Goal: Task Accomplishment & Management: Complete application form

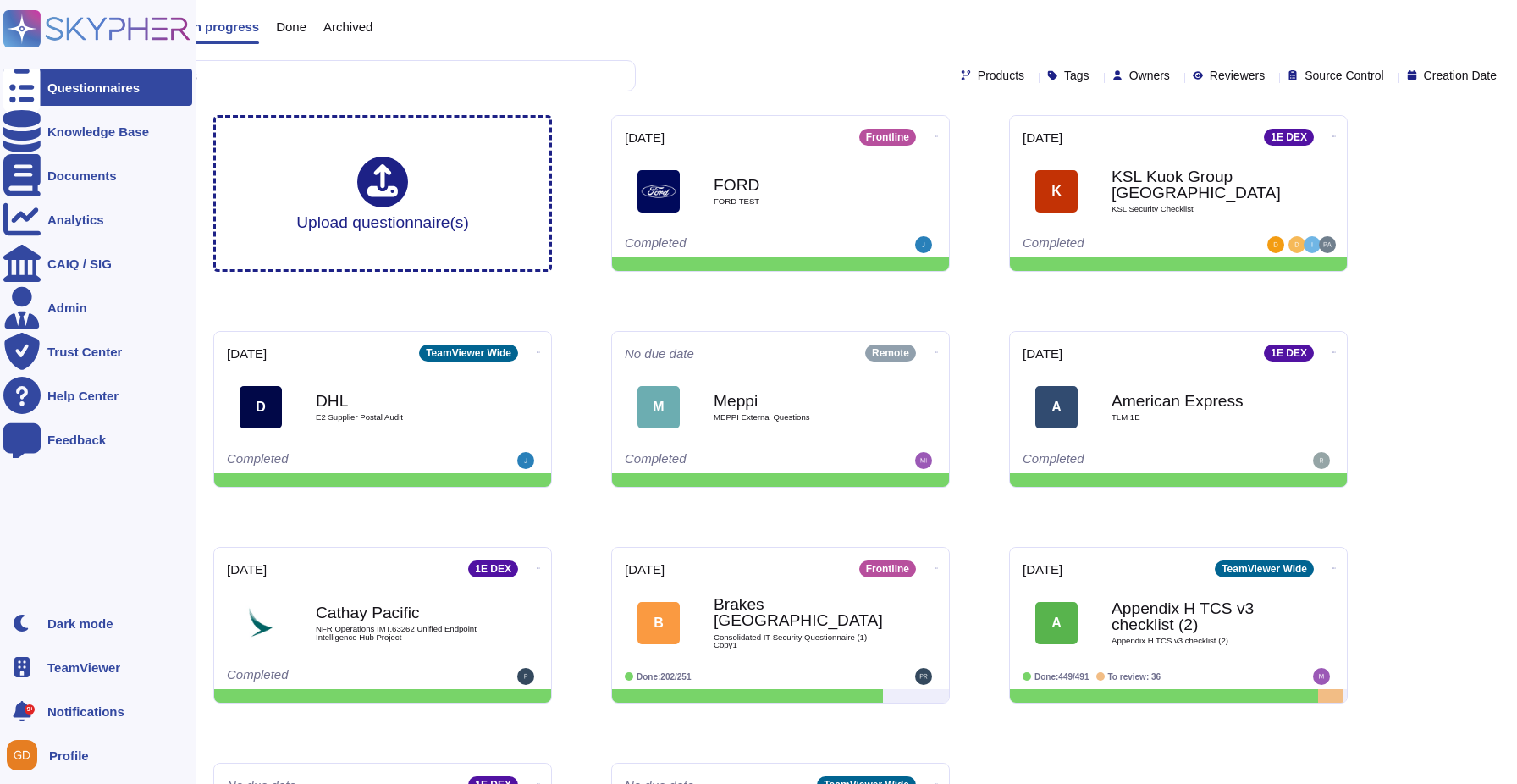
click at [98, 658] on div "TeamViewer" at bounding box center [98, 666] width 188 height 38
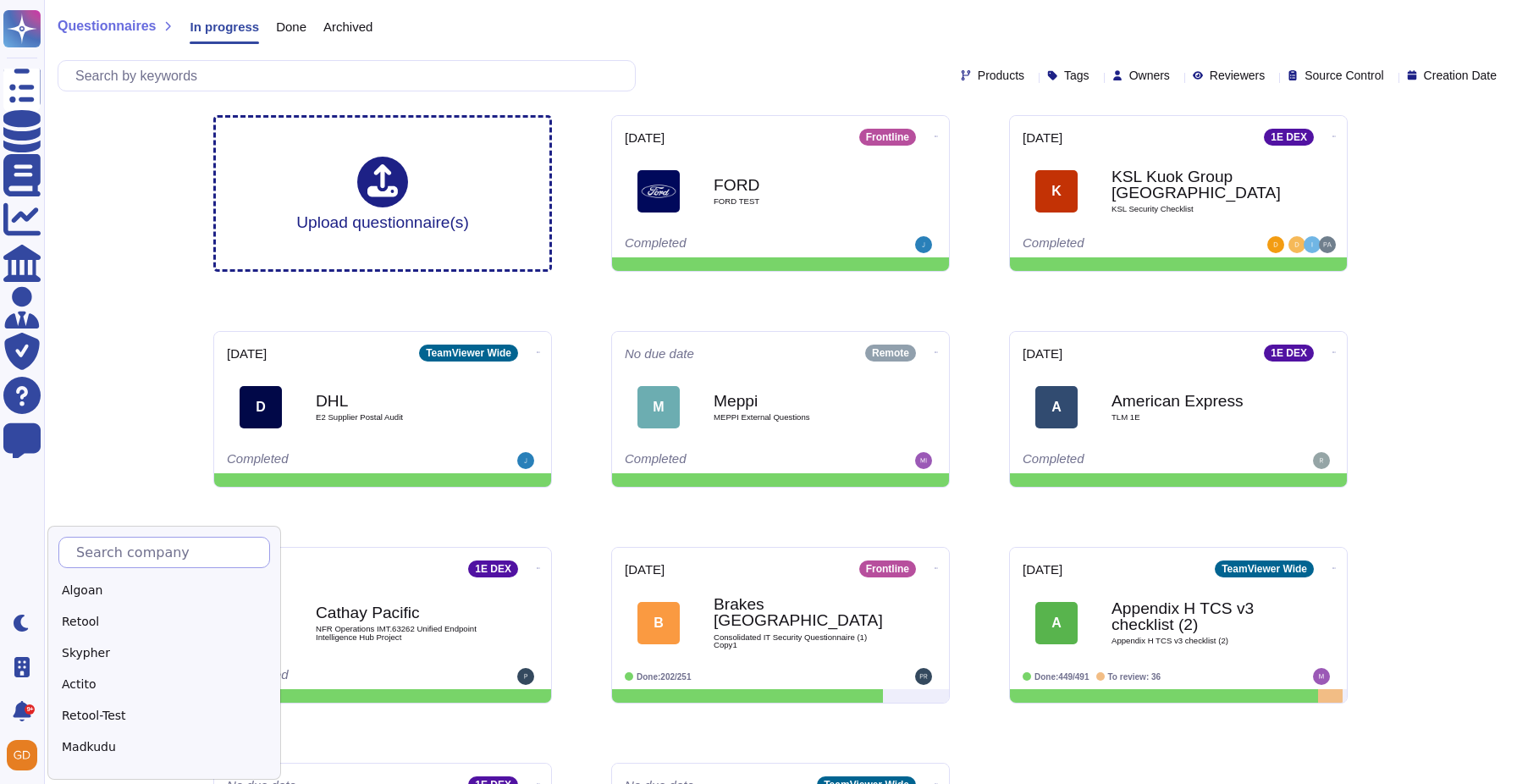
click at [129, 559] on input "text" at bounding box center [168, 552] width 202 height 30
type input "Eden"
click at [112, 594] on div "Edenred" at bounding box center [163, 590] width 211 height 24
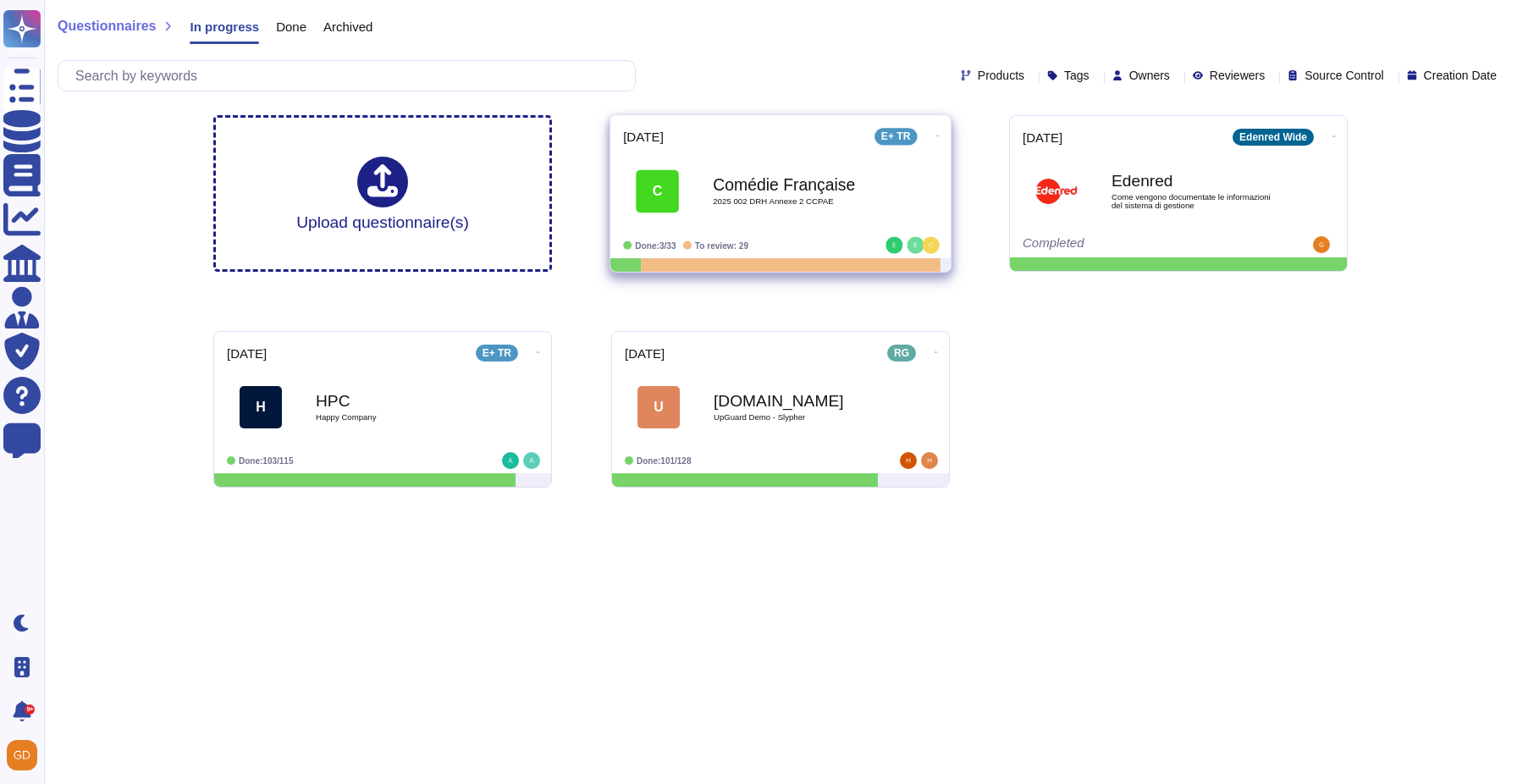
click at [786, 181] on b "Comédie Française" at bounding box center [798, 183] width 171 height 16
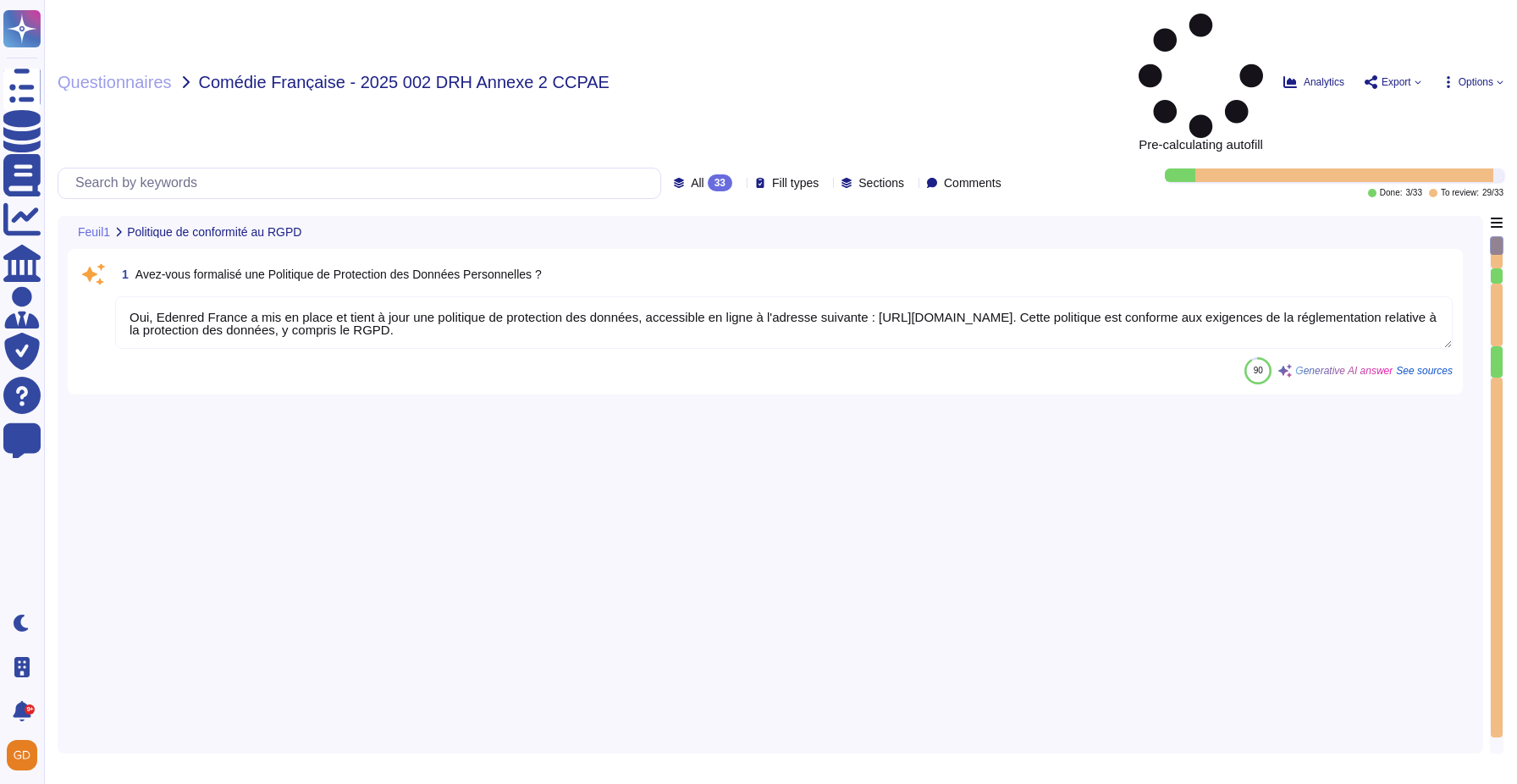
type textarea "Oui, Edenred France a mis en place et tient à jour une politique de protection …"
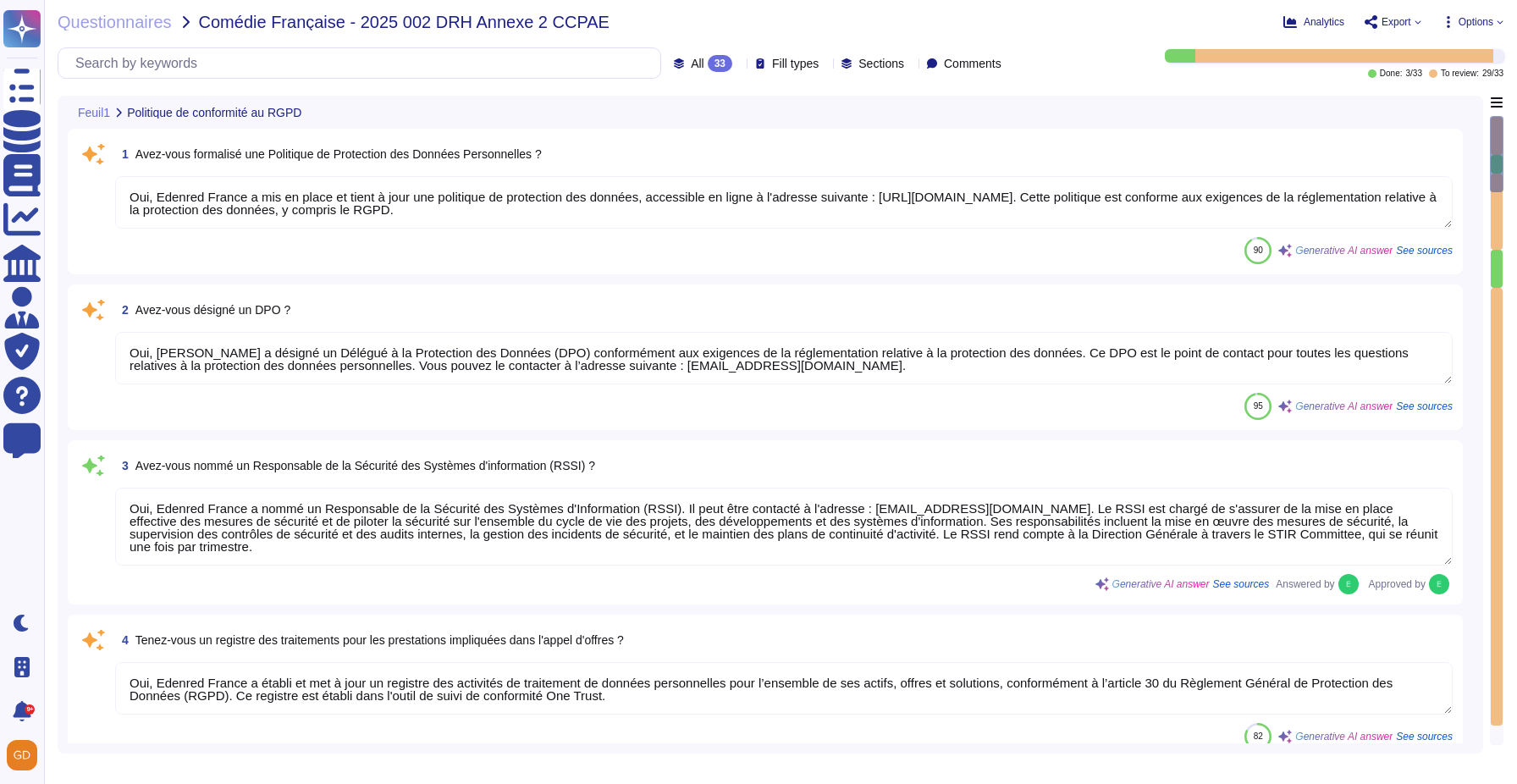
type textarea "Oui, [PERSON_NAME] a désigné un Délégué à la Protection des Données (DPO) confo…"
type textarea "Oui, Edenred France a nommé un Responsable de la Sécurité des Systèmes d'Inform…"
type textarea "Oui, Edenred France a établi et met à jour un registre des activités de traitem…"
type textarea "Edenred France a mis en place une procédure pour la réalisation des analyses d'…"
type textarea "Oui, Edenred France a défini et formalisé des procédures de protection des donn…"
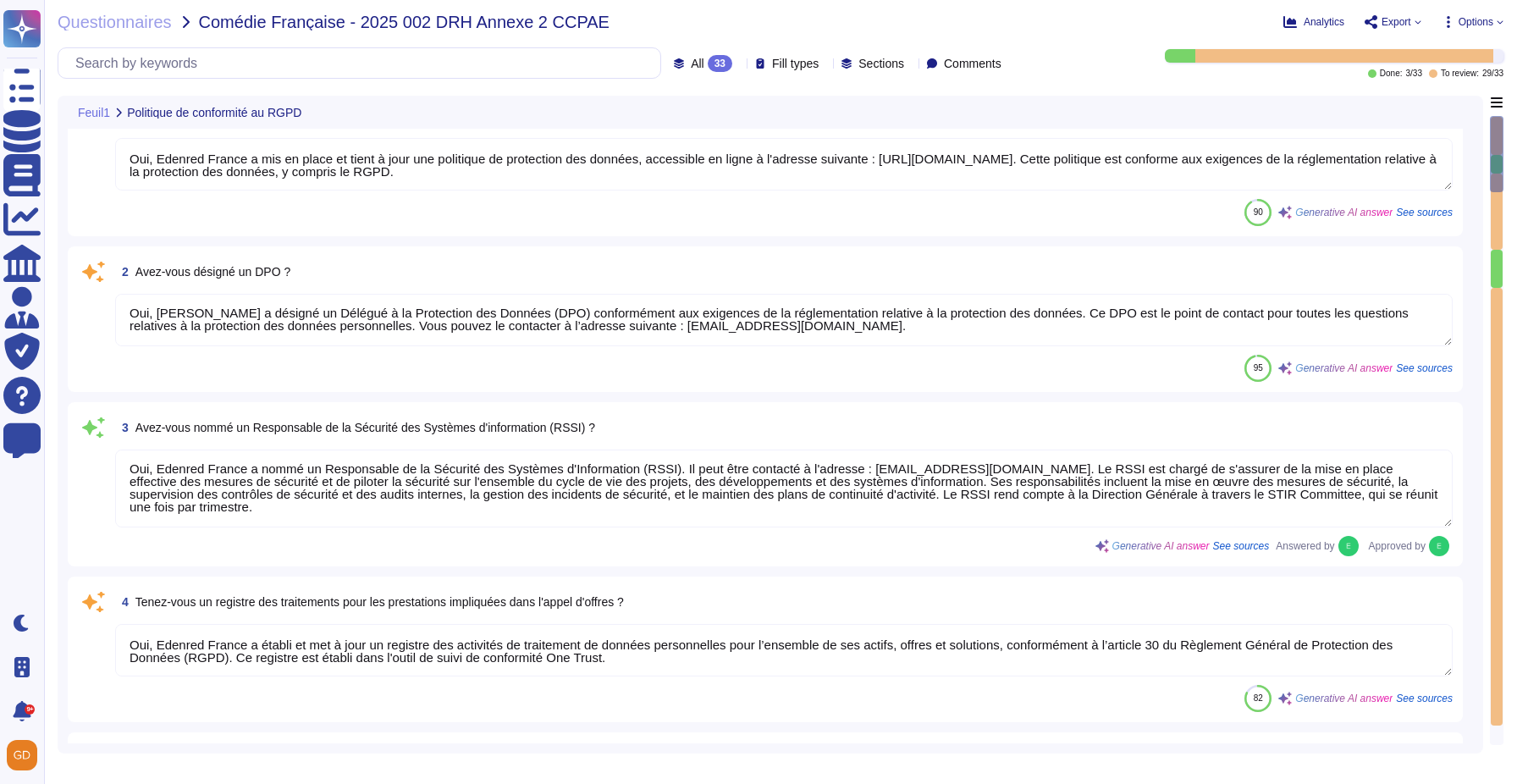
scroll to position [45, 0]
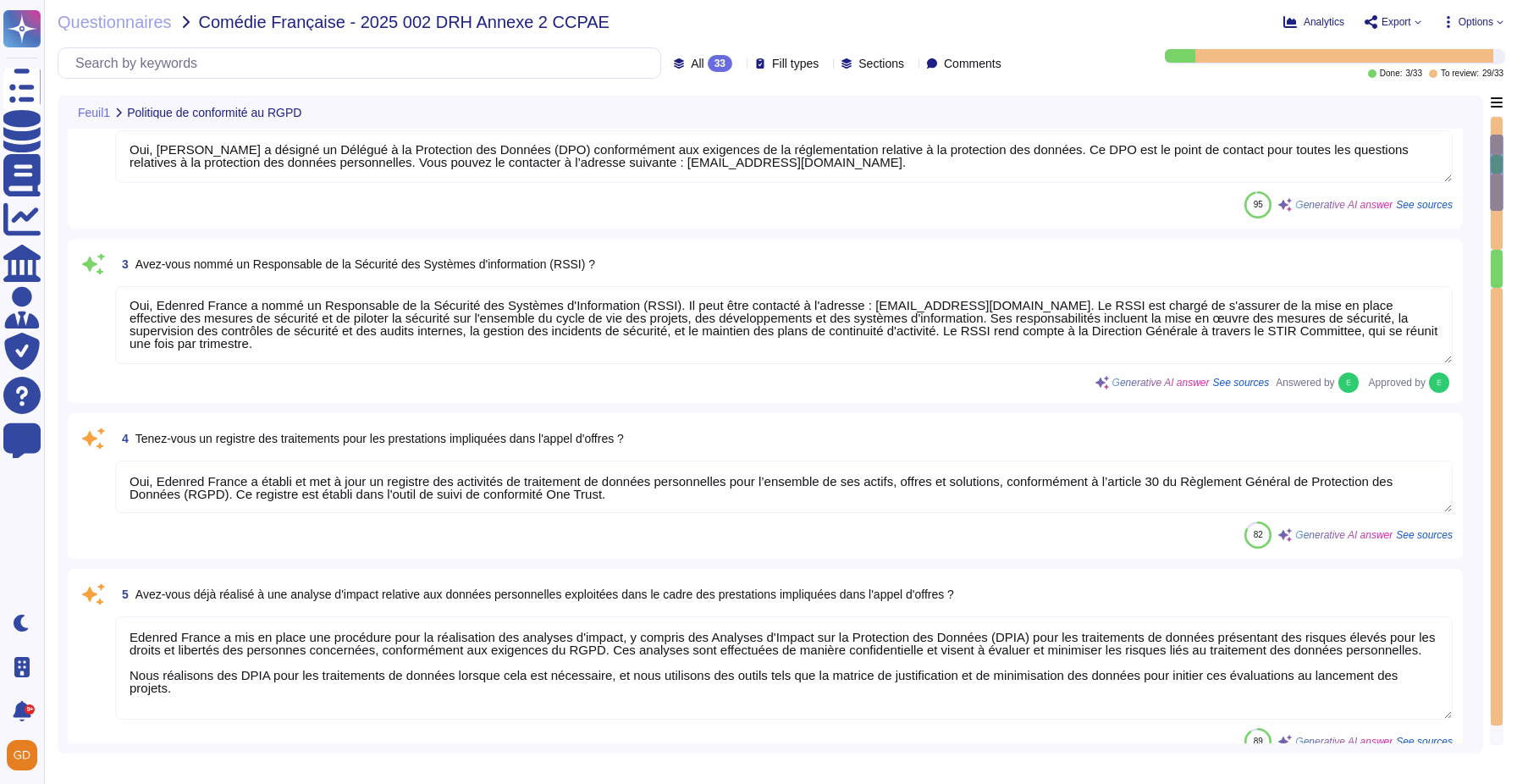
type textarea "Edenred France a effectivement mis en place un plan de sensibilisation à la séc…"
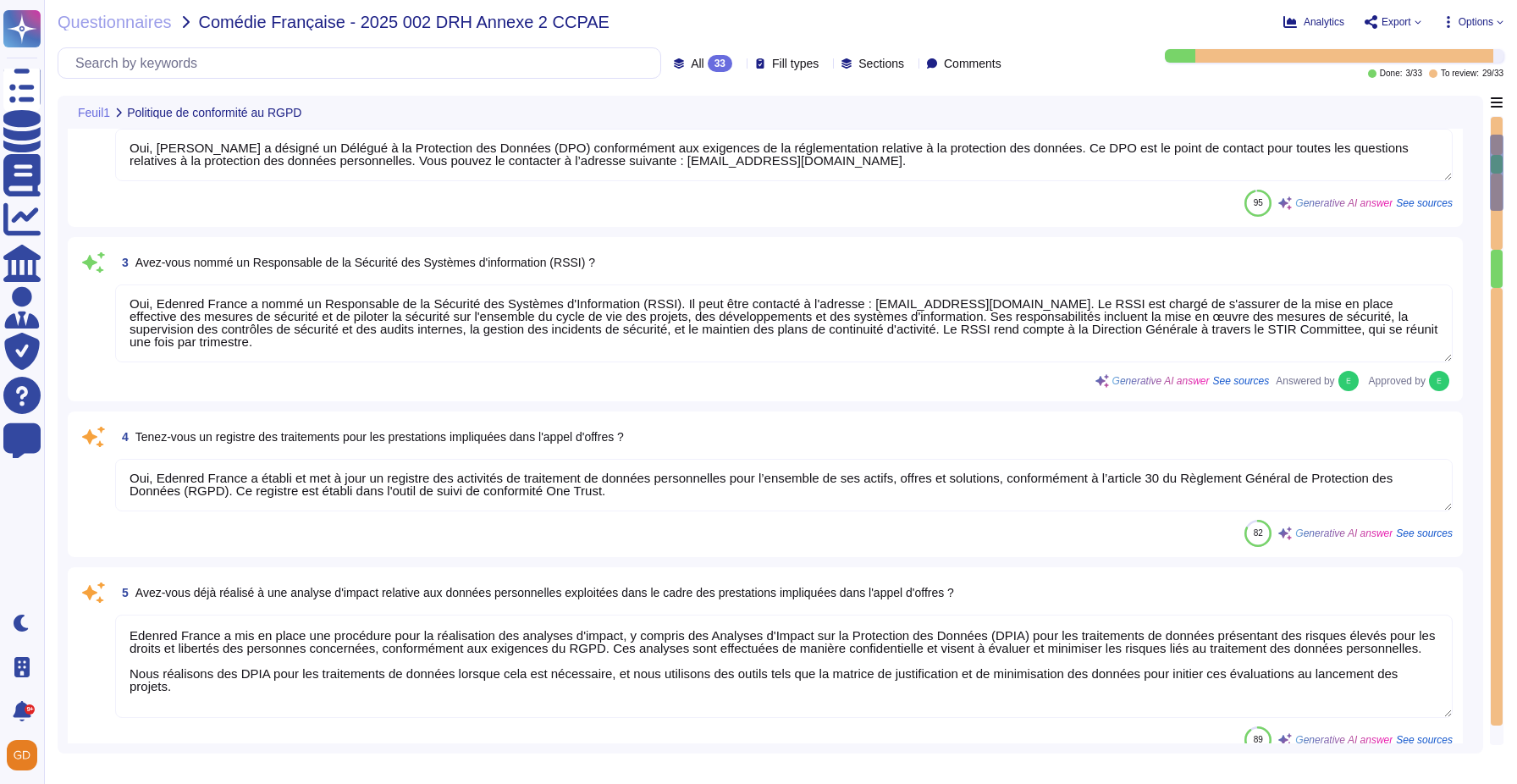
scroll to position [1, 0]
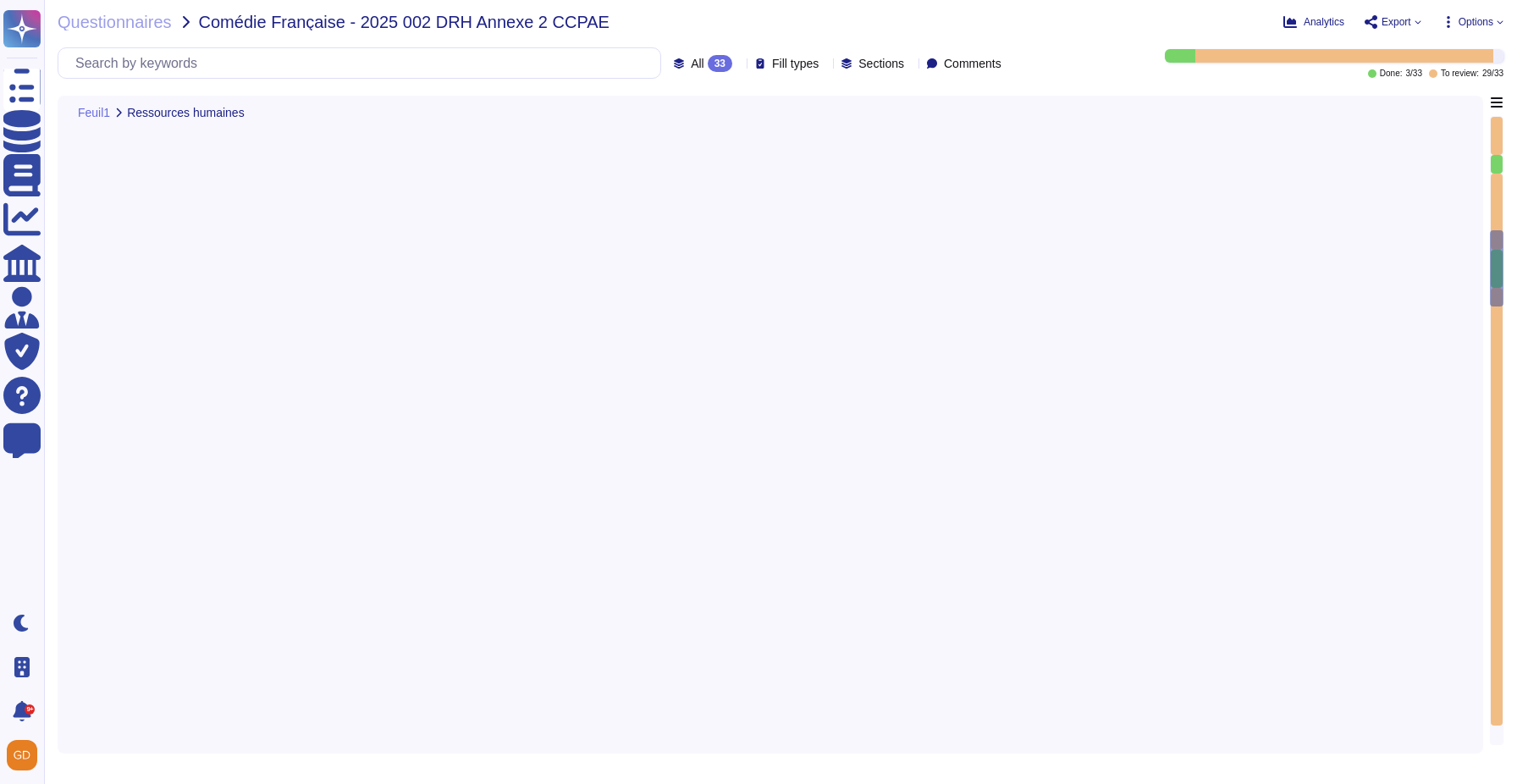
type textarea "Oui, tous les collaborateurs d'Edenred France doivent signer un engagement de c…"
type textarea "Oui, Edenred dispose d'une Charte informatique qui est immédiatement applicable…"
type textarea "Edenred France assure la journalisation des accès aux données des clients, incl…"
type textarea "Edenred France recourt à plusieurs sous-traitants dans le cadre du traitement d…"
type textarea "Non, il ne s'agit pas de sous-traitants ultérieurs."
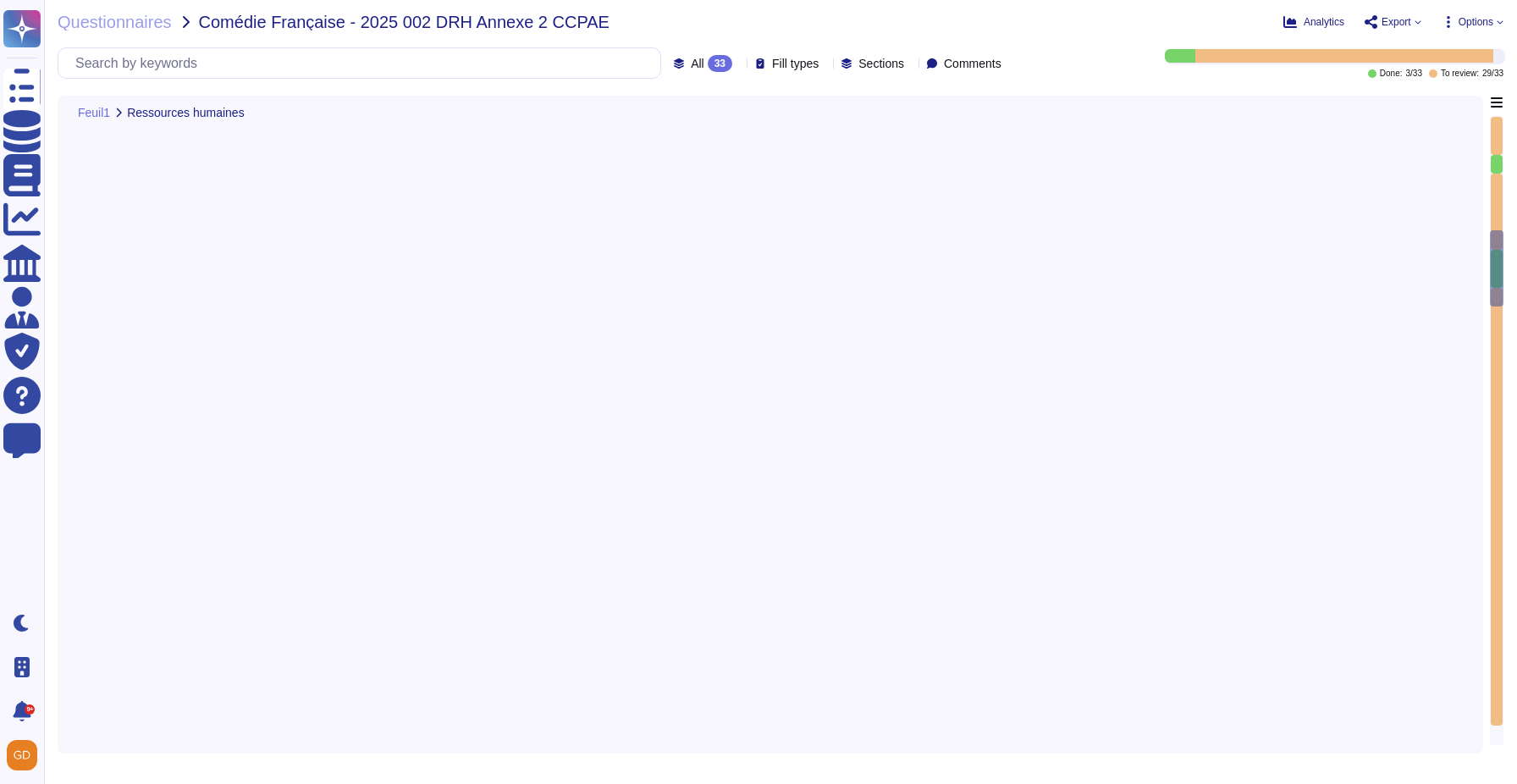
type textarea "Oui, les contrats conclus par Edenred France prennent en compte les exigences R…"
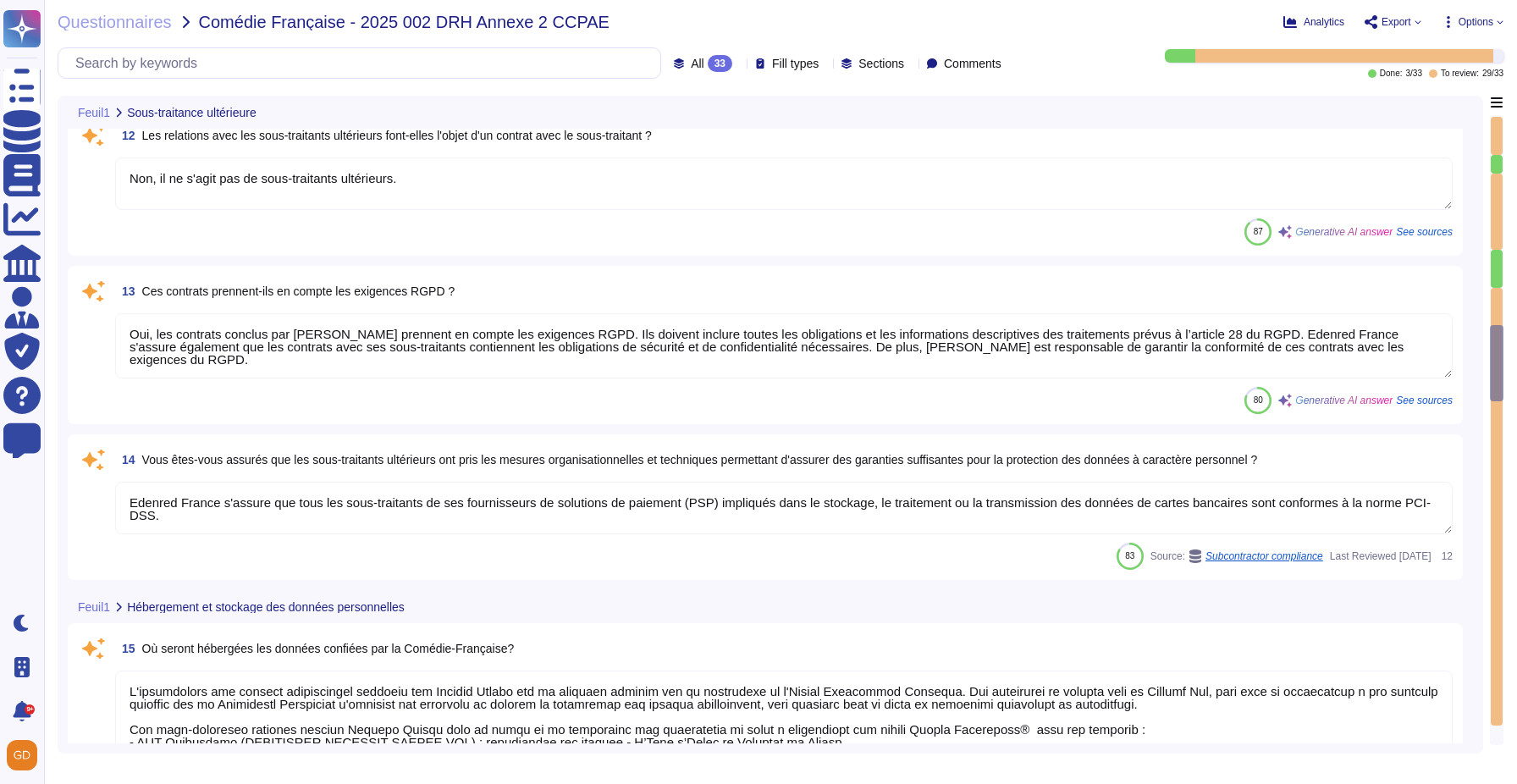
type textarea "Edenred France s'assure que tous les sous-traitants de ses fournisseurs de solu…"
type textarea "L'hébergement des données personnelles traitées par Edenred France est en prior…"
type textarea "Les données confiées par la Comédie-Française seront stockées chez les hébergeu…"
type textarea "Oui, les hébergeurs sont certifiés ISO 27001. Edenred France héberge ses soluti…"
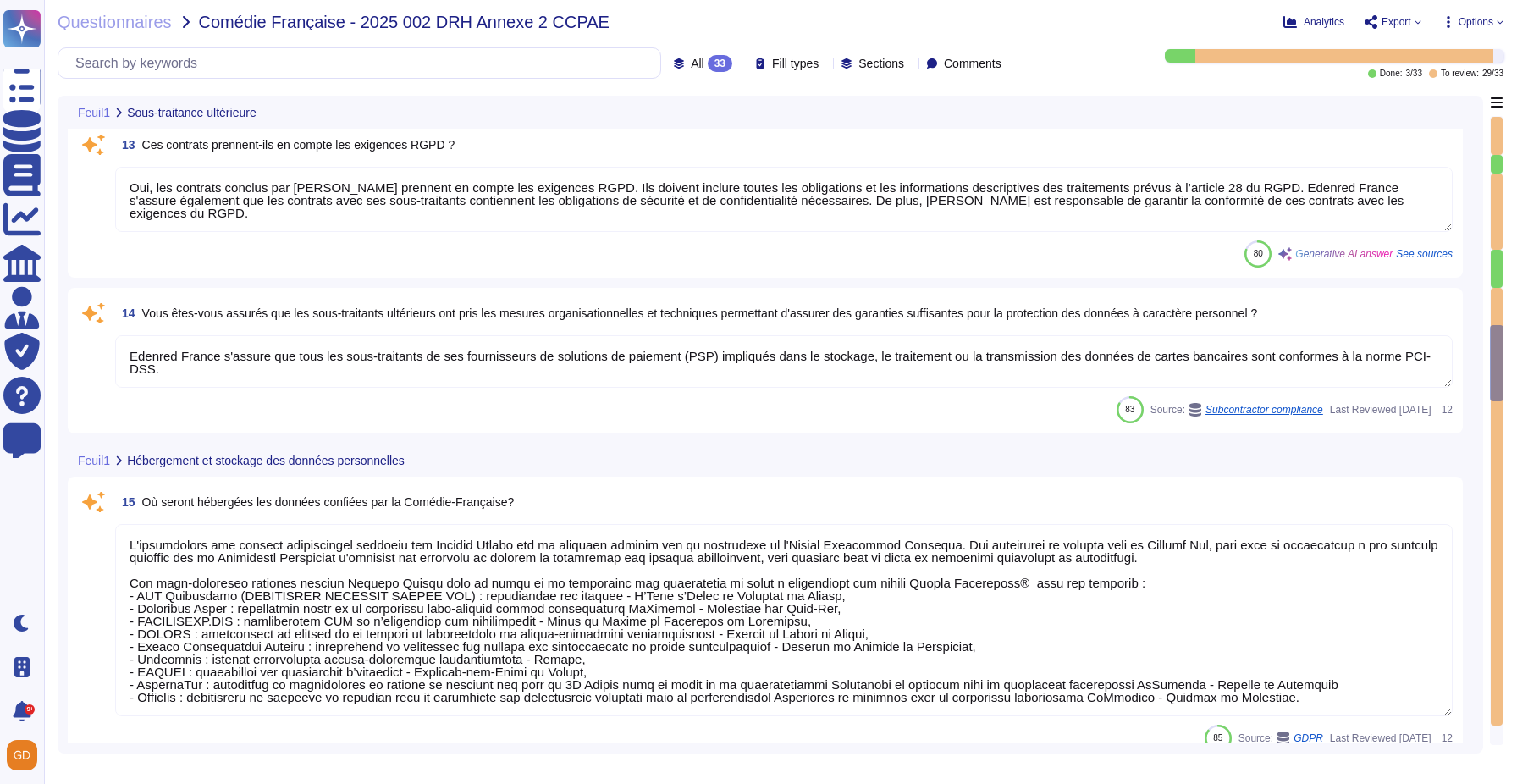
scroll to position [2, 0]
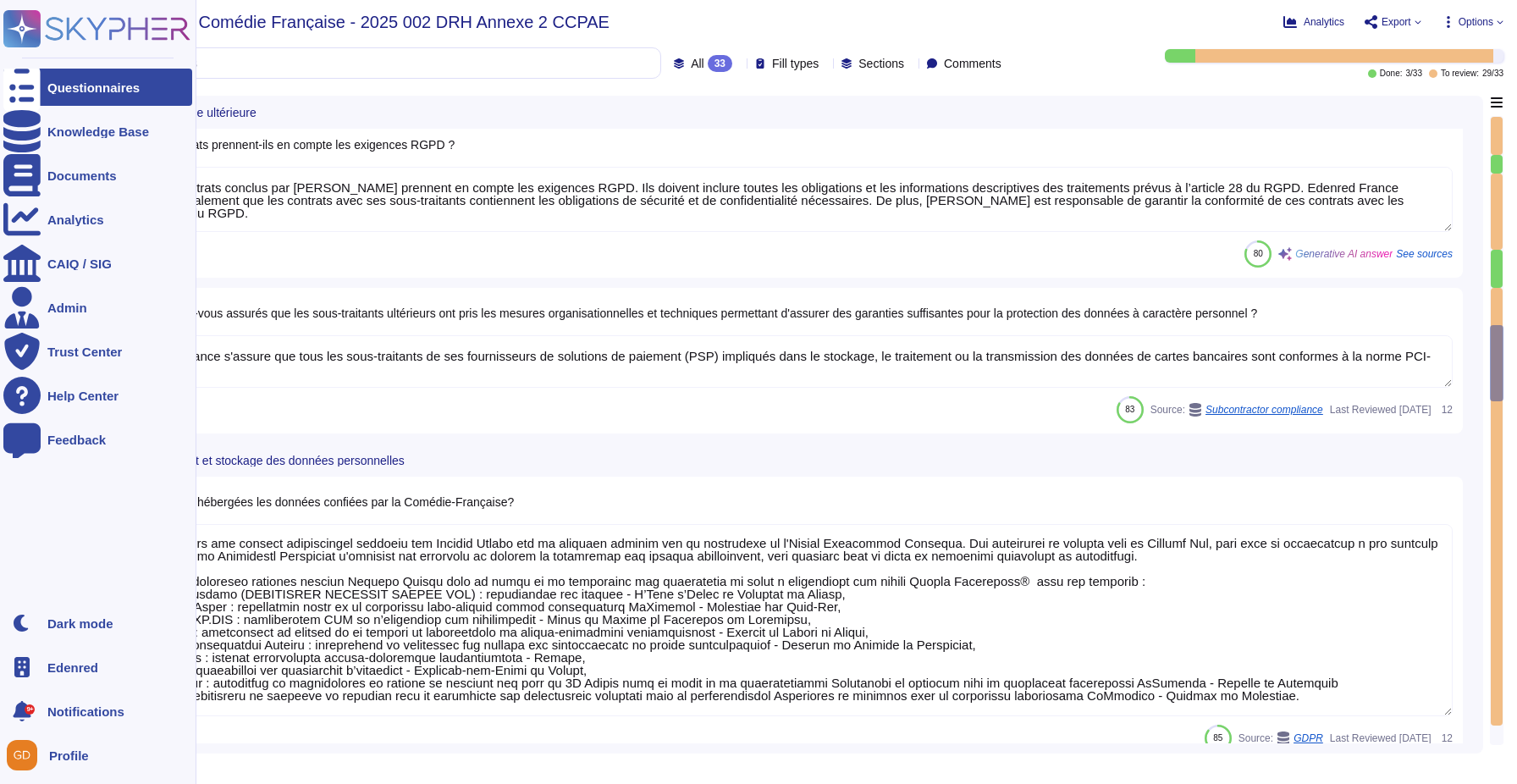
click at [69, 30] on icon at bounding box center [118, 29] width 145 height 23
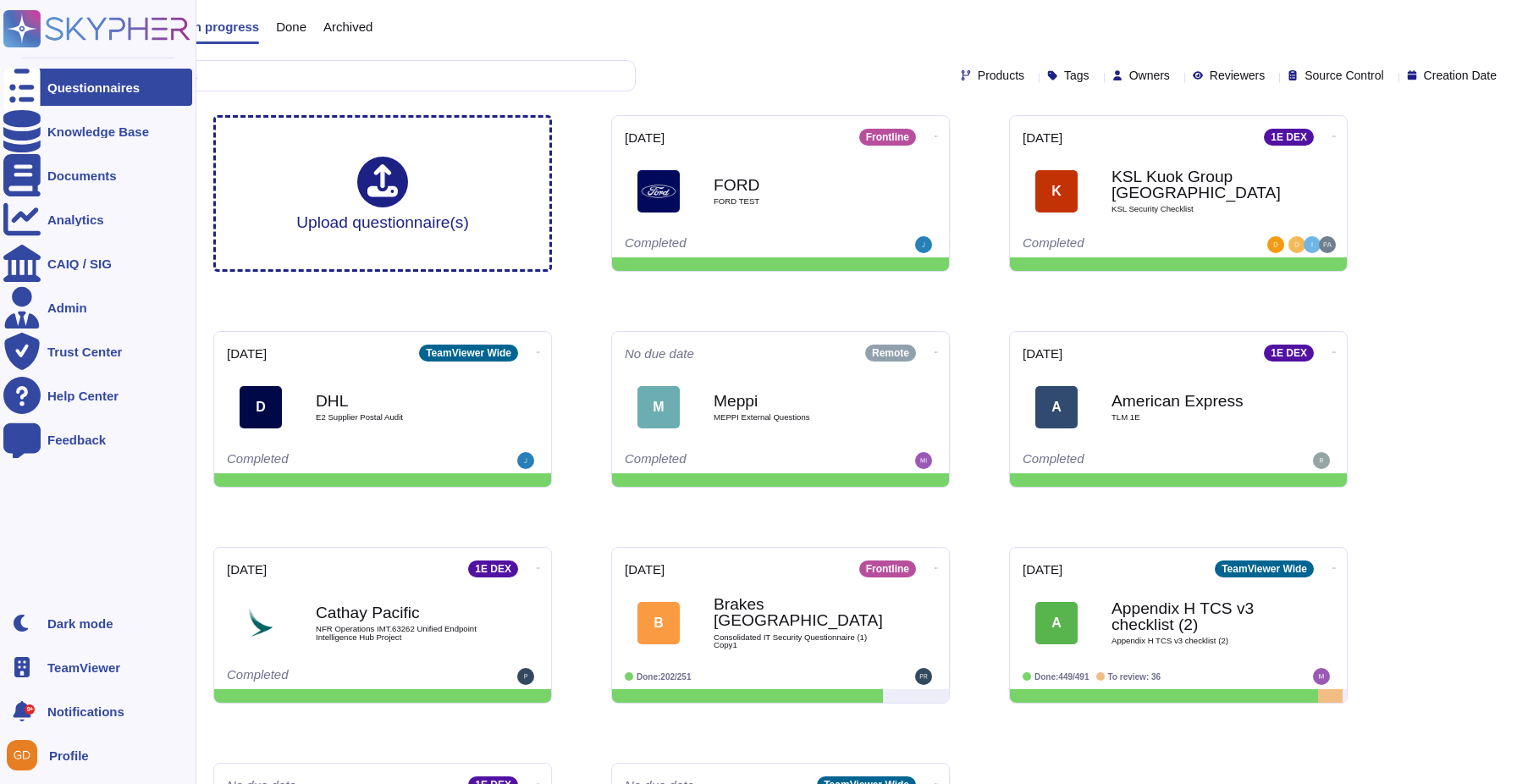
click at [69, 666] on span "TeamViewer" at bounding box center [83, 667] width 72 height 13
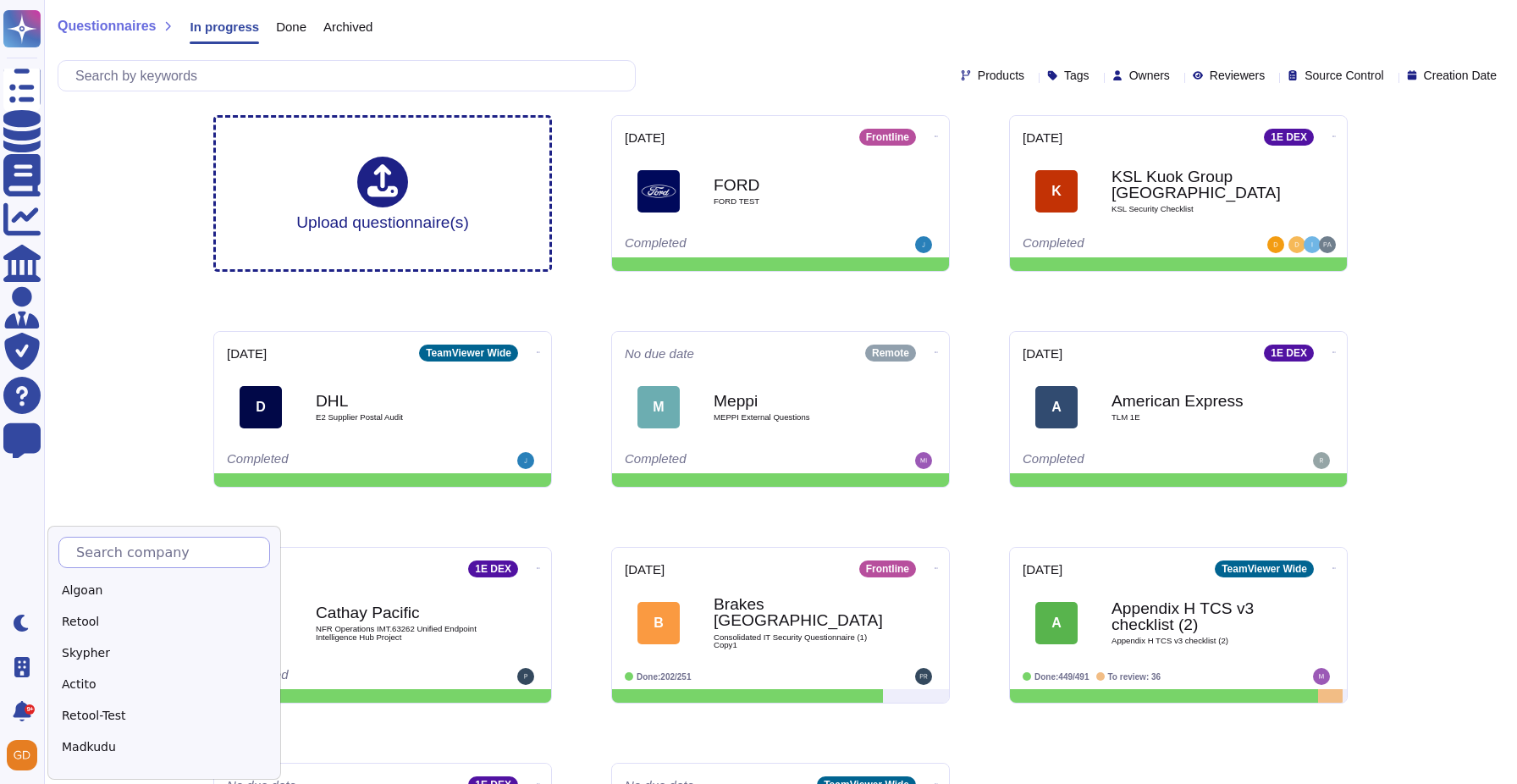
click at [168, 566] on input "text" at bounding box center [168, 552] width 202 height 30
type input "ed"
click at [182, 584] on div "Edenred" at bounding box center [163, 590] width 211 height 24
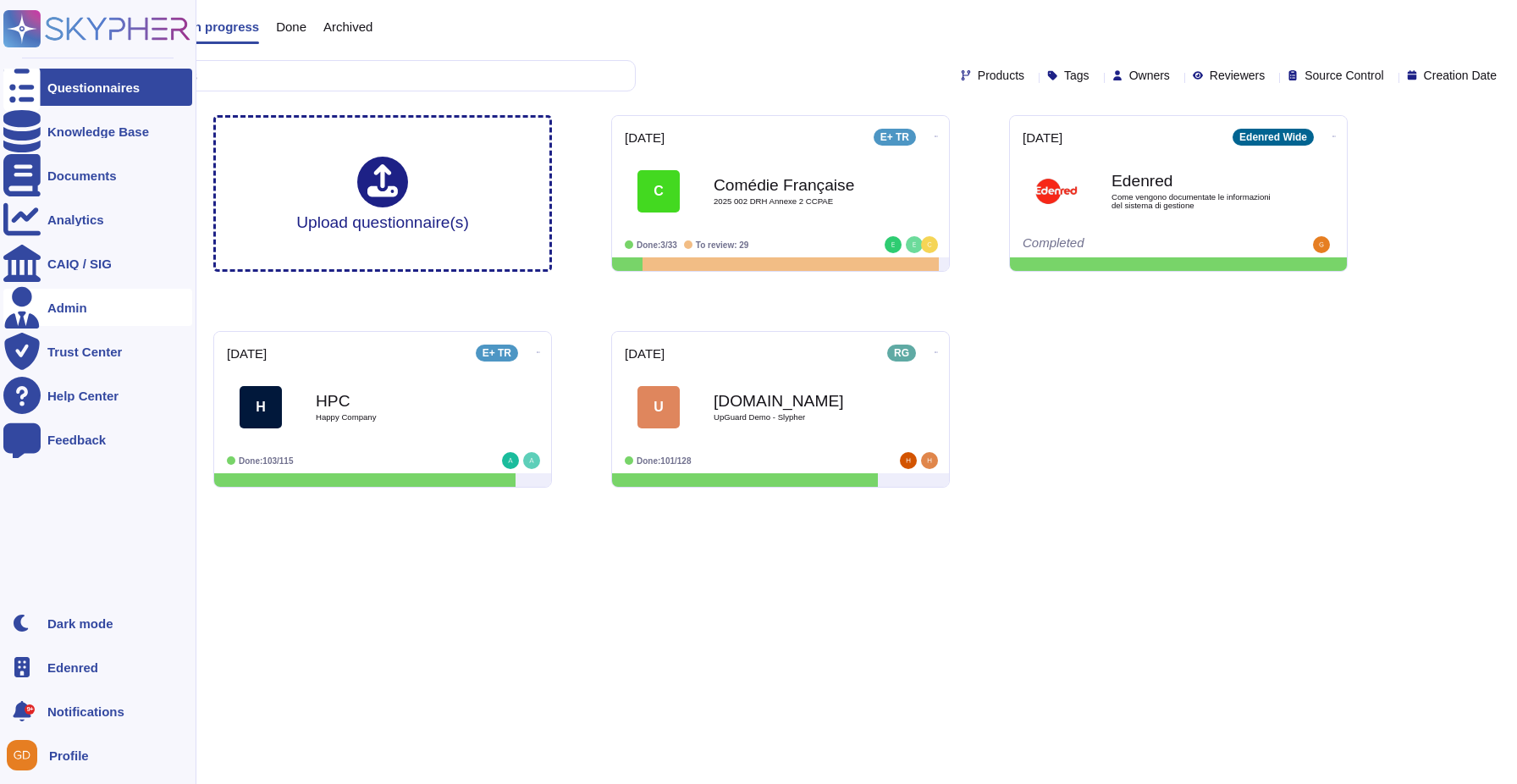
click at [74, 312] on div "Admin" at bounding box center [67, 307] width 40 height 13
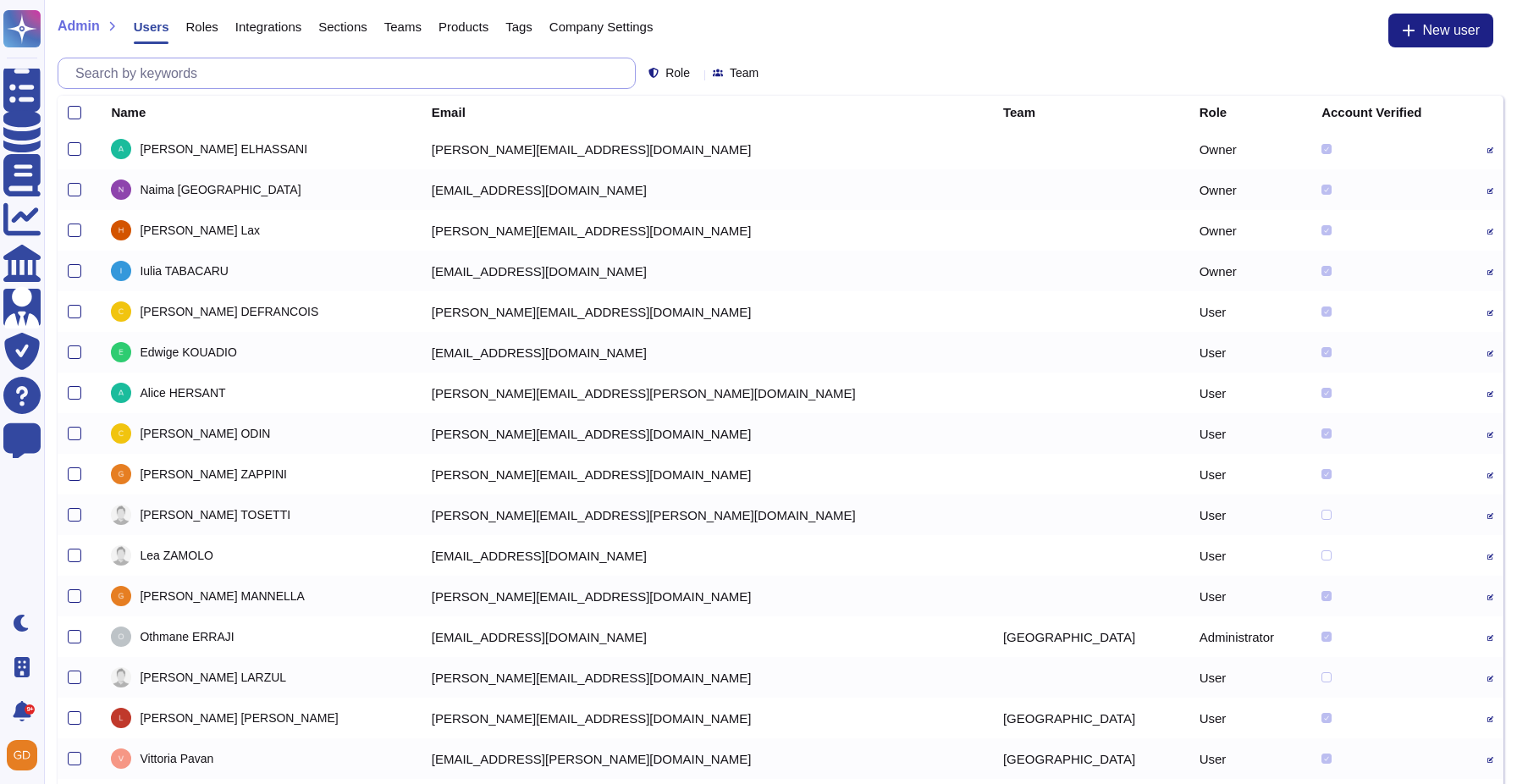
click at [344, 72] on input "text" at bounding box center [351, 72] width 568 height 30
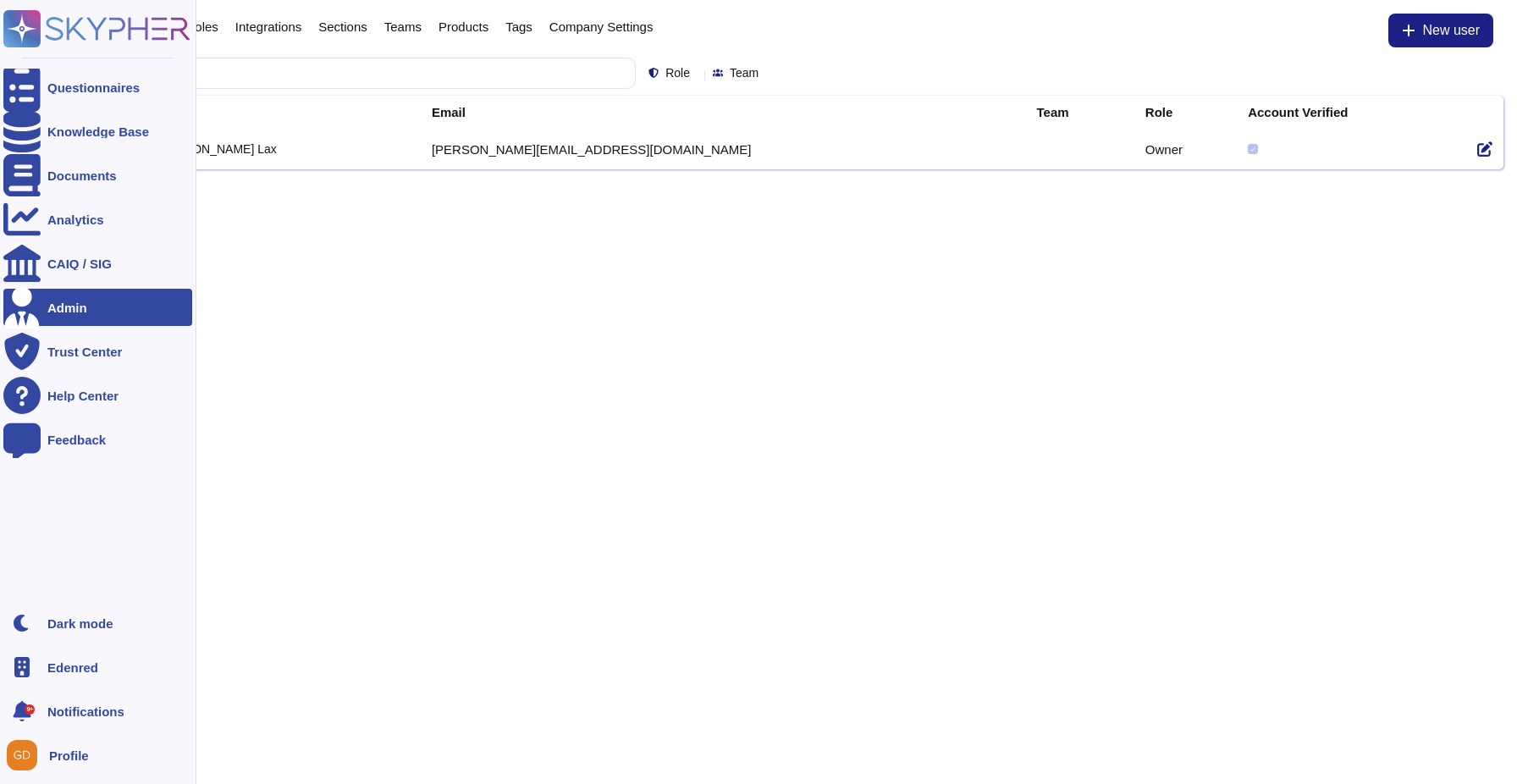
type input "harv"
click at [33, 26] on rect at bounding box center [22, 29] width 38 height 38
